Goal: Manage account settings

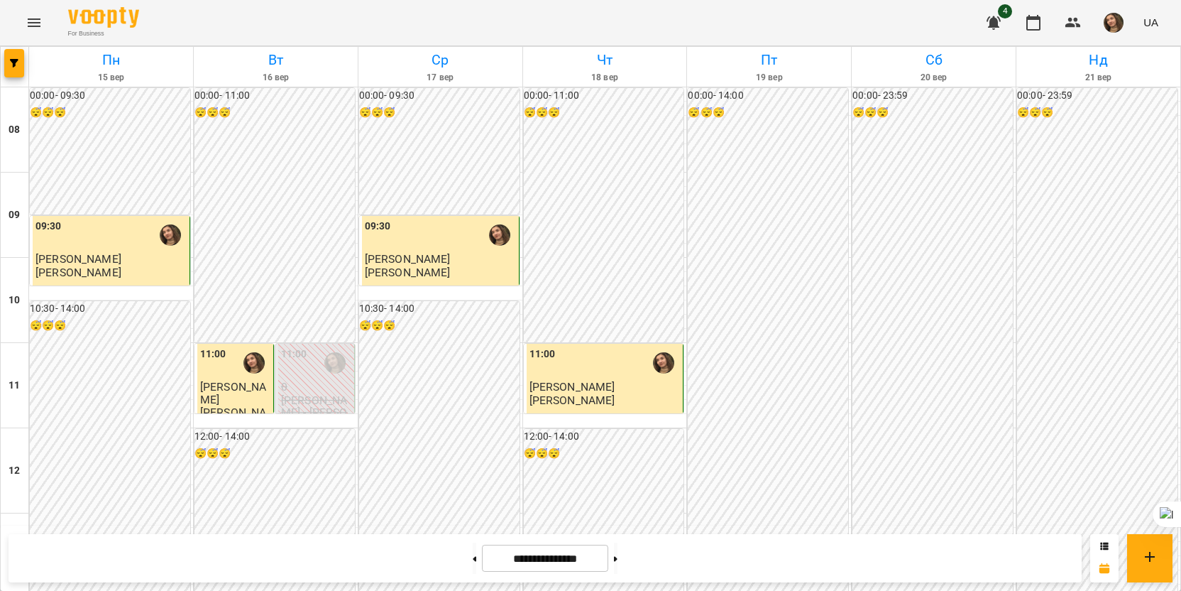
scroll to position [639, 0]
click at [1120, 34] on button "button" at bounding box center [1113, 22] width 37 height 37
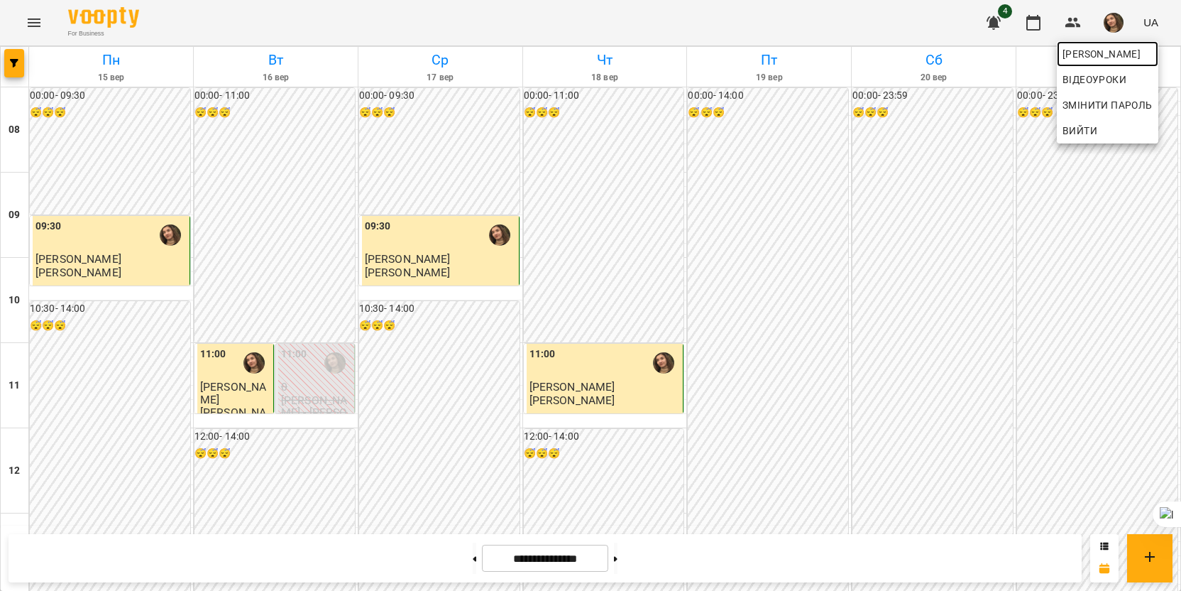
click at [1112, 53] on span "[PERSON_NAME]" at bounding box center [1108, 53] width 90 height 17
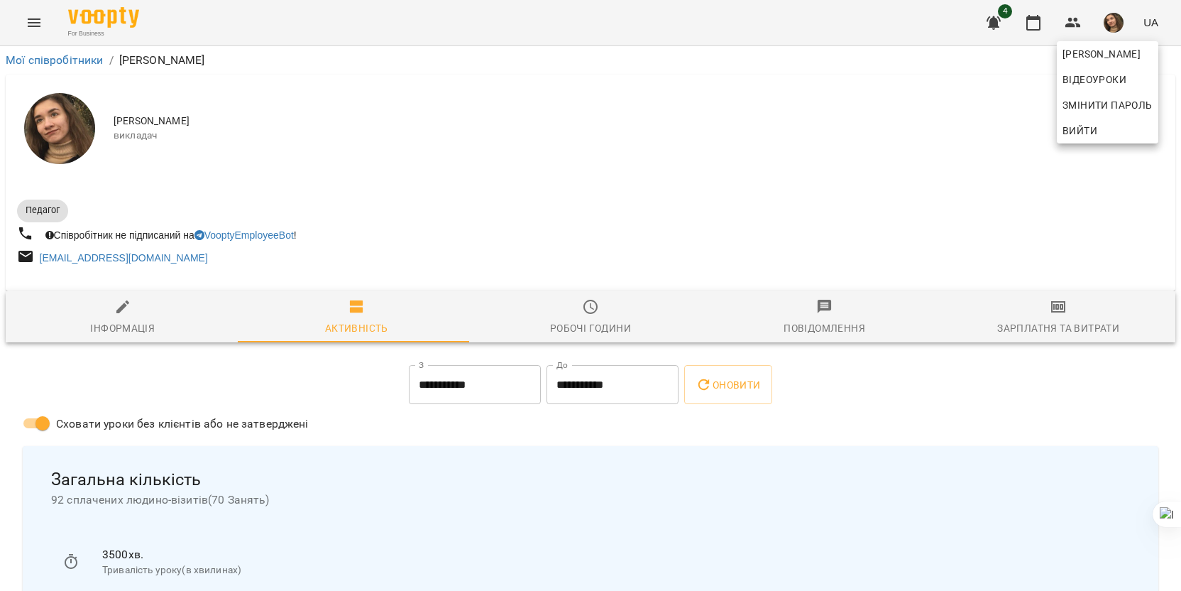
click at [113, 322] on div at bounding box center [590, 295] width 1181 height 591
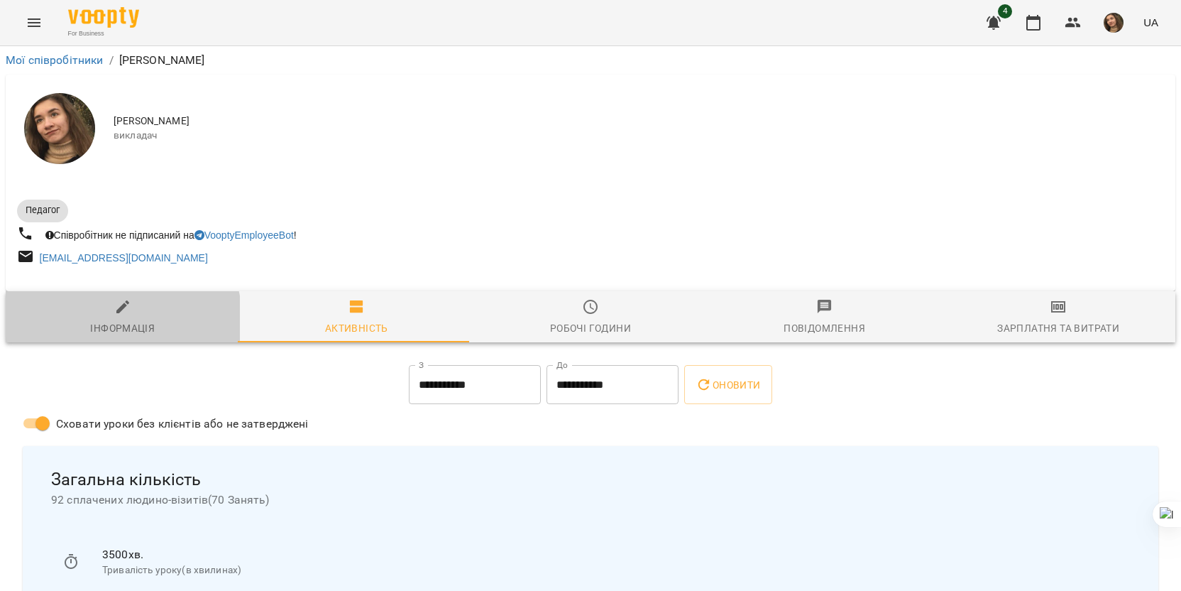
click at [113, 322] on div "Інформація" at bounding box center [122, 327] width 65 height 17
select select "**"
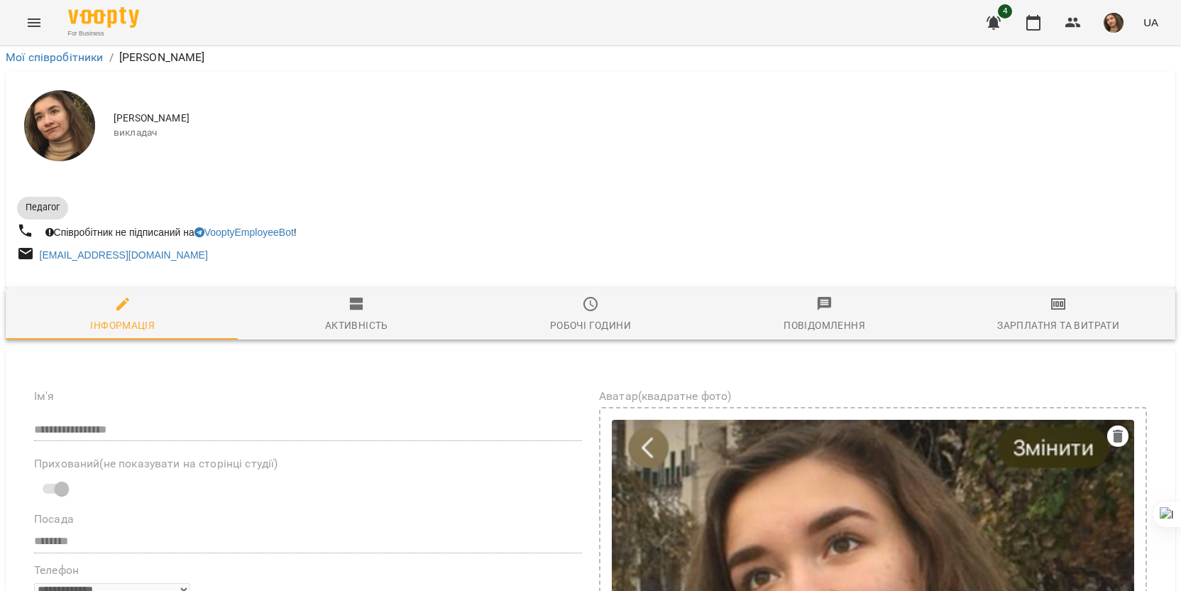
scroll to position [639, 0]
drag, startPoint x: 128, startPoint y: 280, endPoint x: 292, endPoint y: 302, distance: 165.3
click at [264, 323] on icon at bounding box center [260, 323] width 9 height 9
